Goal: Information Seeking & Learning: Learn about a topic

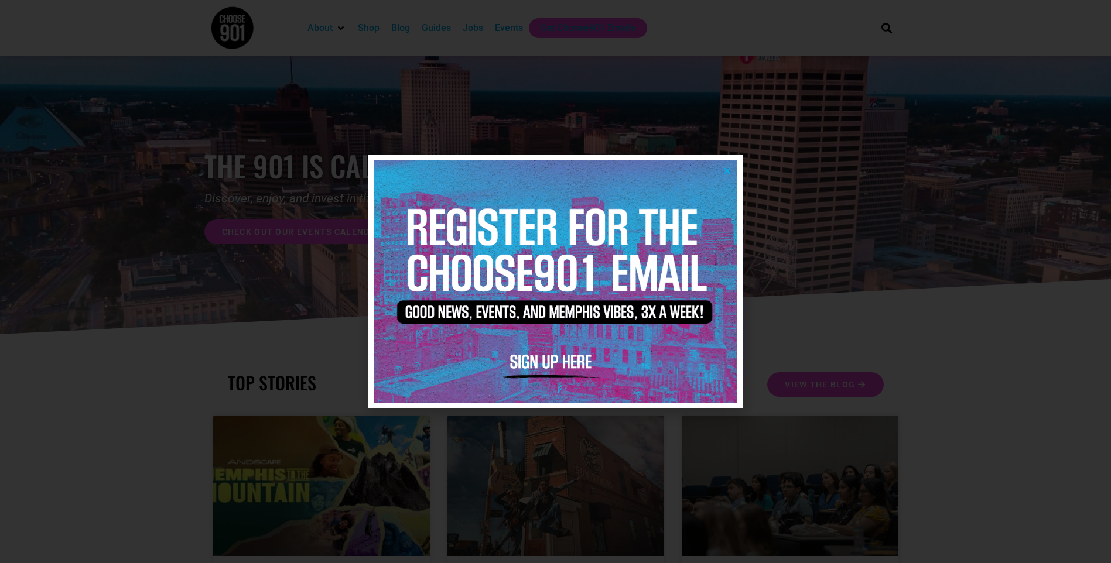
click at [539, 304] on img at bounding box center [555, 281] width 363 height 242
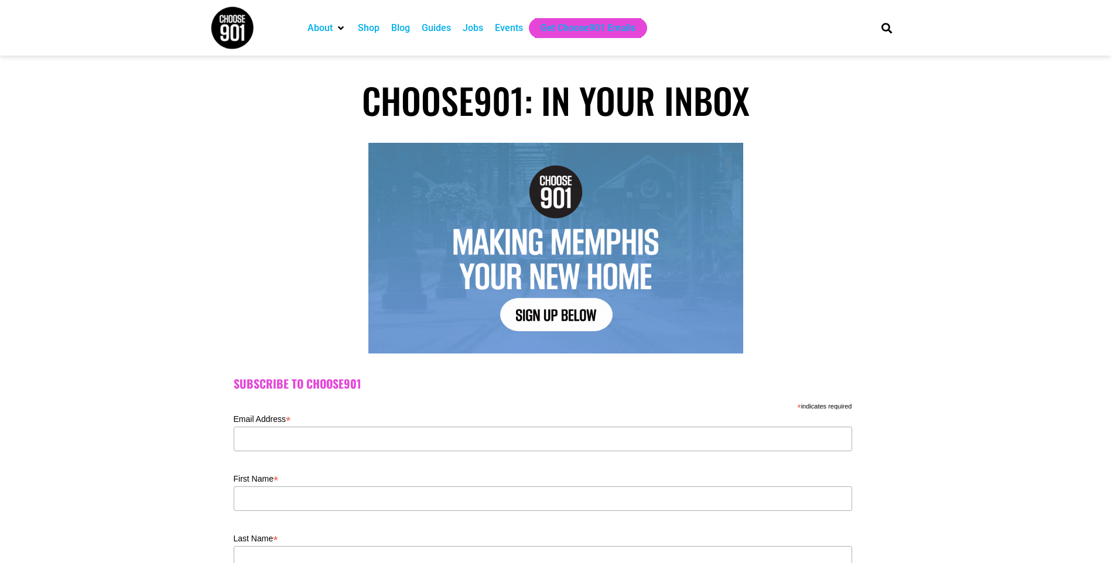
click at [523, 32] on div "Events" at bounding box center [509, 28] width 28 height 14
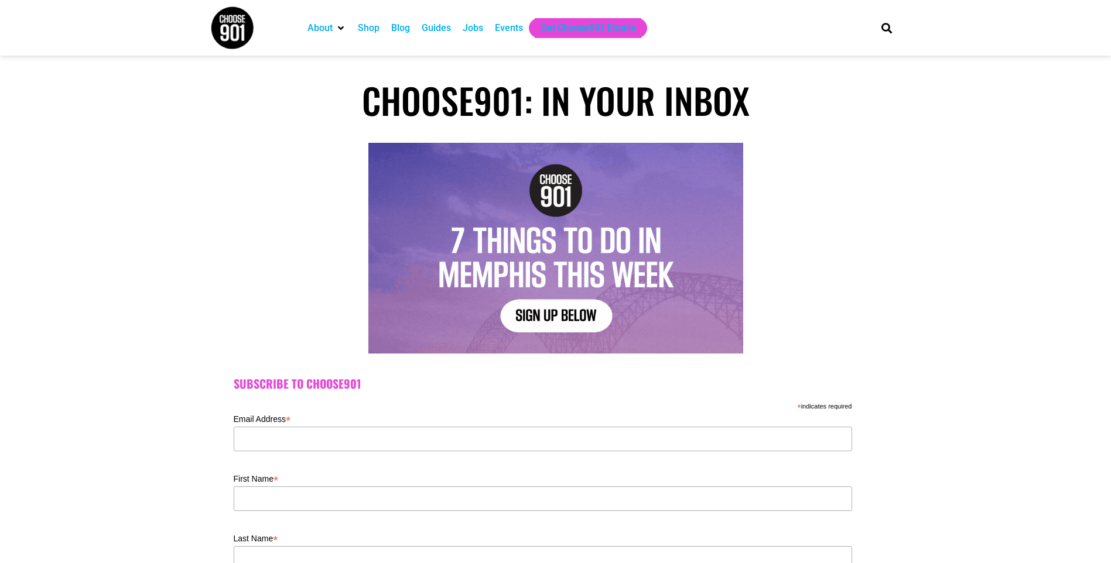
click at [523, 32] on div "Events" at bounding box center [509, 28] width 28 height 14
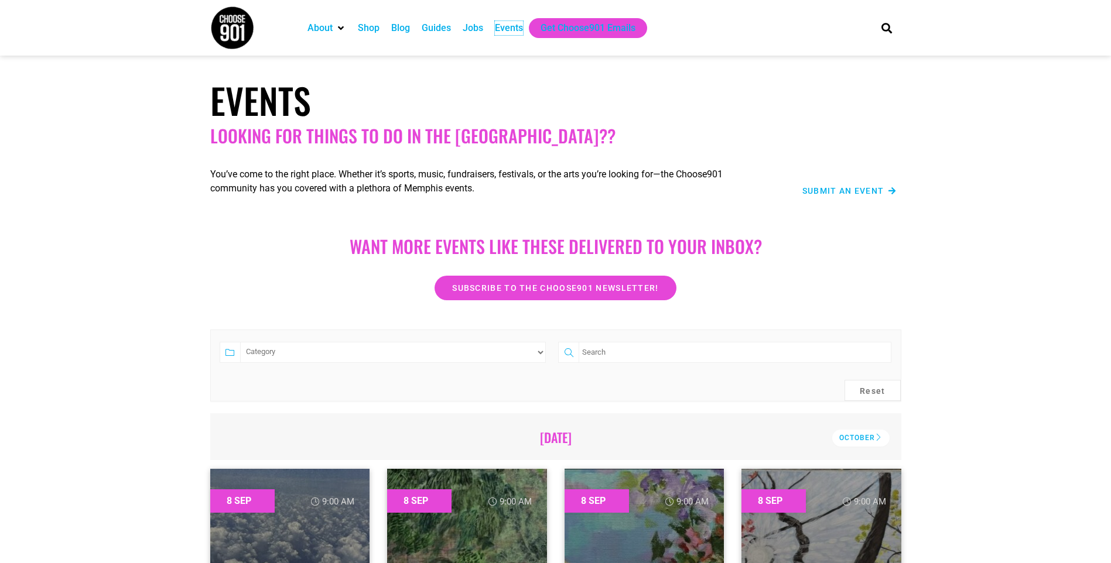
click at [523, 32] on div "Events" at bounding box center [509, 28] width 28 height 14
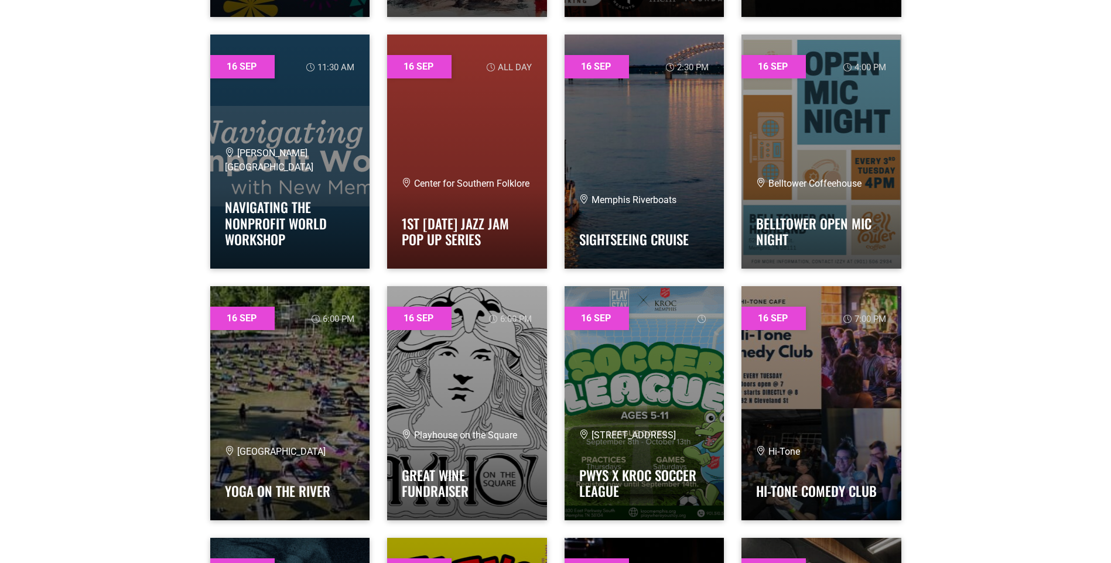
scroll to position [13822, 0]
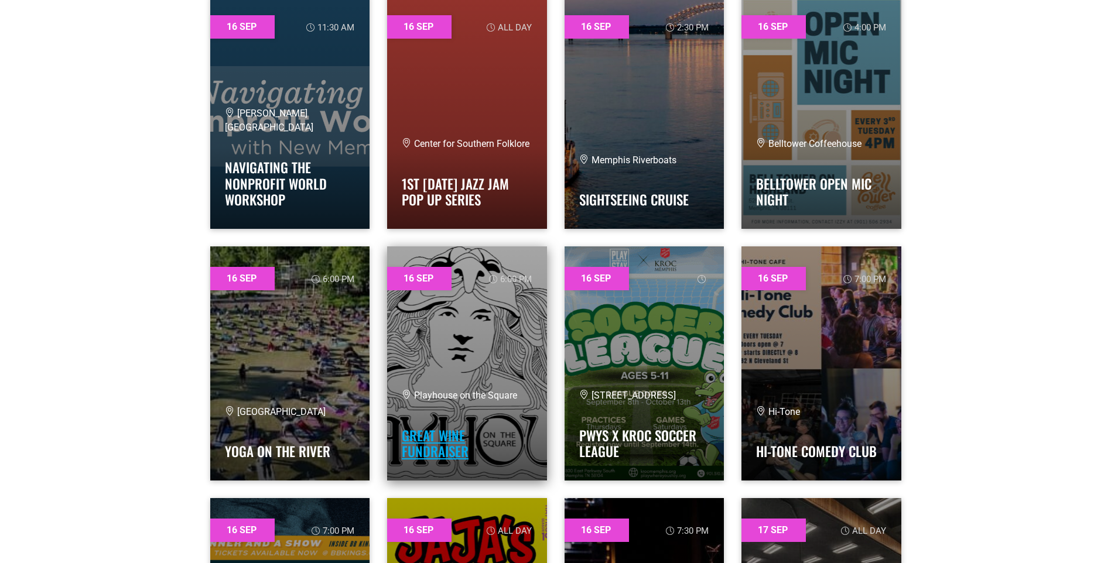
click at [430, 445] on link "Great Wine Fundraiser" at bounding box center [435, 444] width 67 height 36
